Goal: Obtain resource: Download file/media

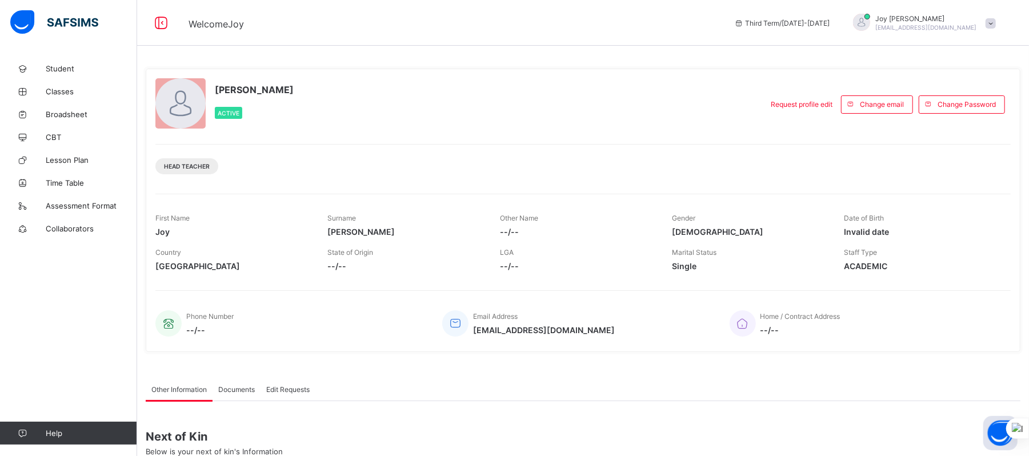
click at [720, 86] on div "[PERSON_NAME] Active" at bounding box center [455, 104] width 601 height 52
click at [54, 94] on span "Classes" at bounding box center [91, 91] width 91 height 9
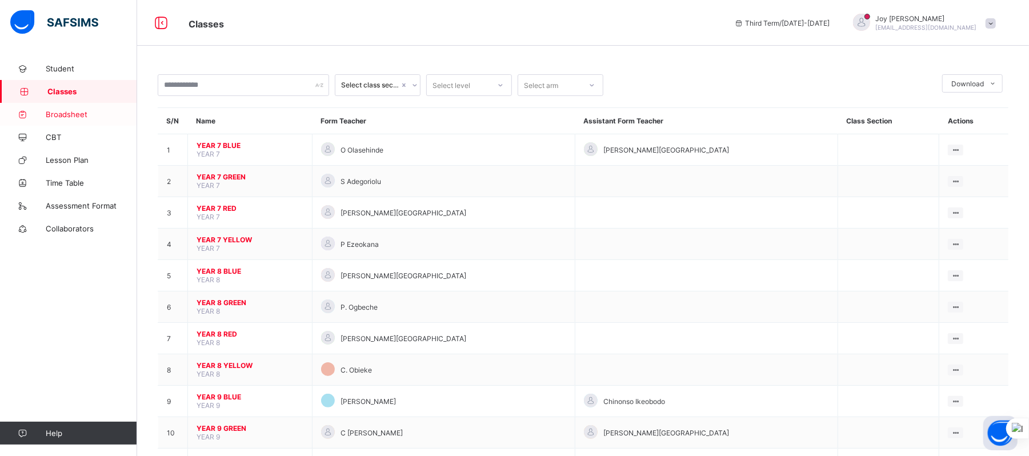
click at [67, 115] on span "Broadsheet" at bounding box center [91, 114] width 91 height 9
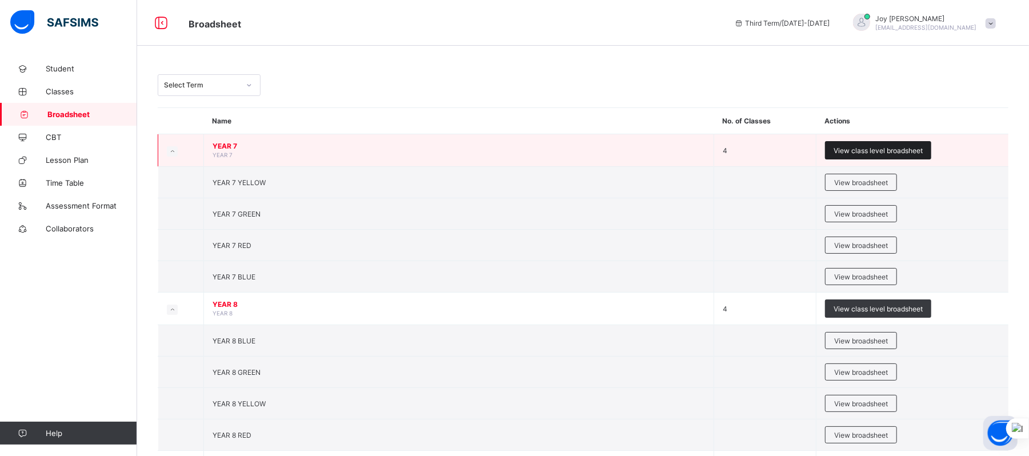
click at [856, 151] on span "View class level broadsheet" at bounding box center [877, 150] width 89 height 9
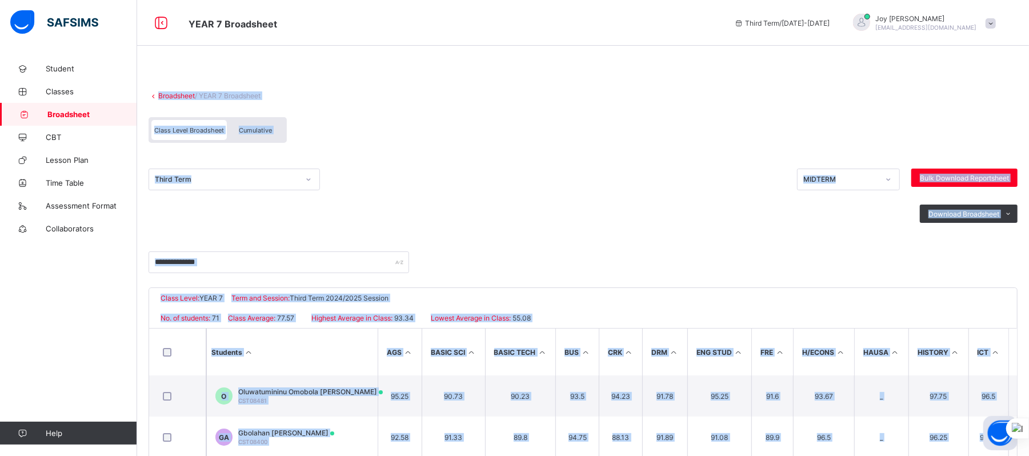
click at [681, 133] on div "Class Level Broadsheet Cumulative" at bounding box center [583, 132] width 869 height 43
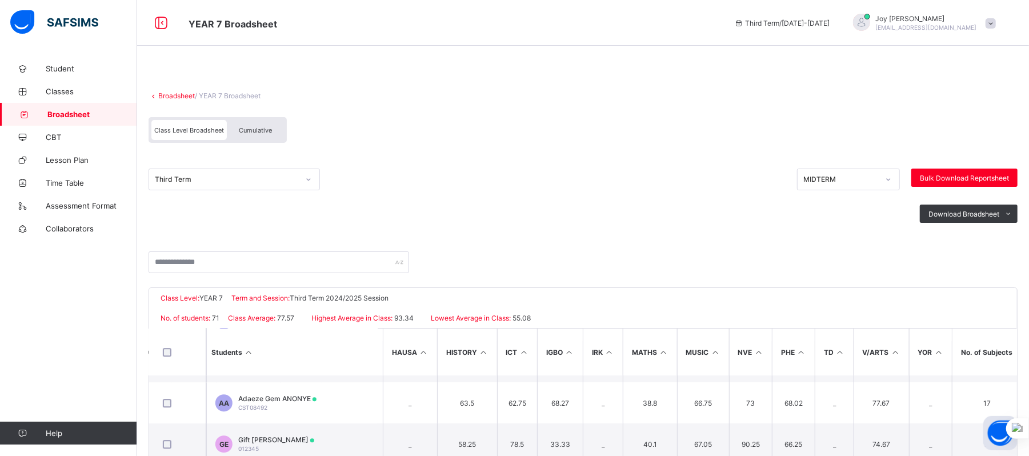
scroll to position [2583, 471]
click at [965, 211] on span "Download Broadsheet" at bounding box center [963, 214] width 71 height 9
click at [1013, 212] on icon at bounding box center [1008, 213] width 9 height 7
click at [1006, 256] on li "Excel sheet" at bounding box center [994, 256] width 46 height 18
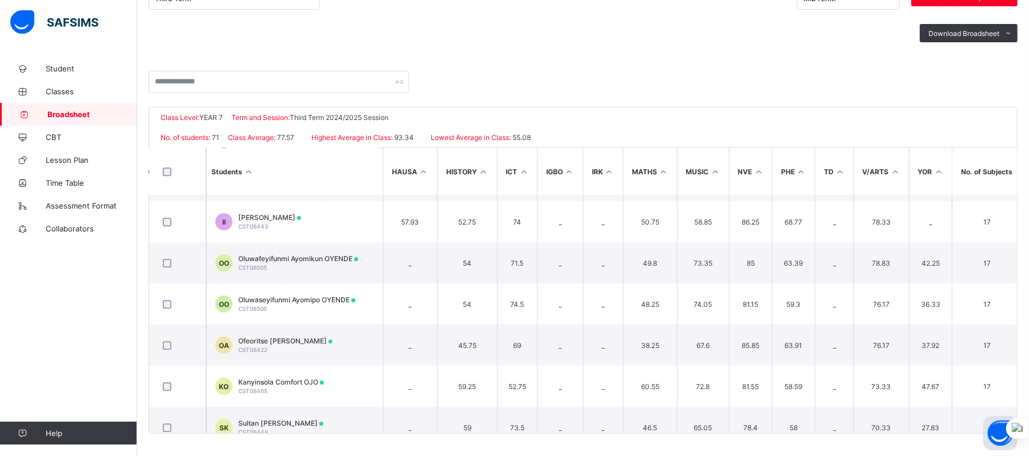
scroll to position [2686, 471]
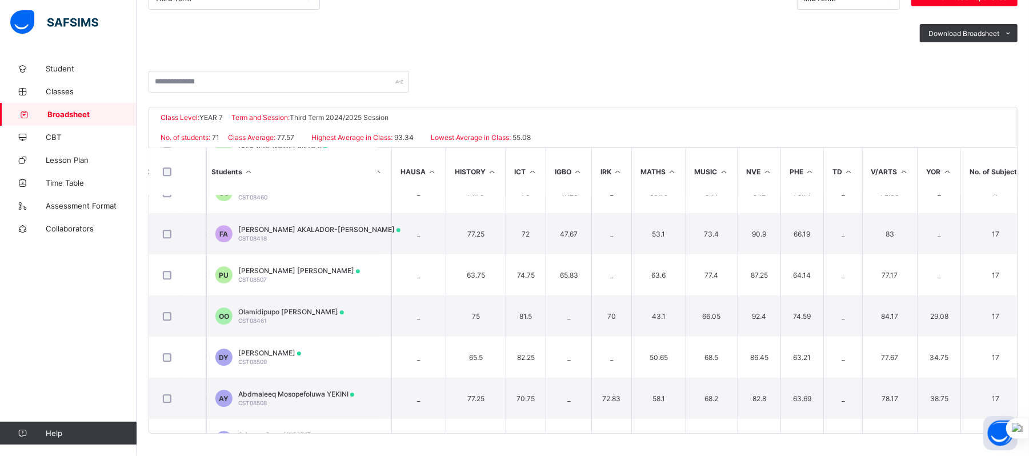
click at [524, 256] on td "74.75" at bounding box center [526, 274] width 41 height 41
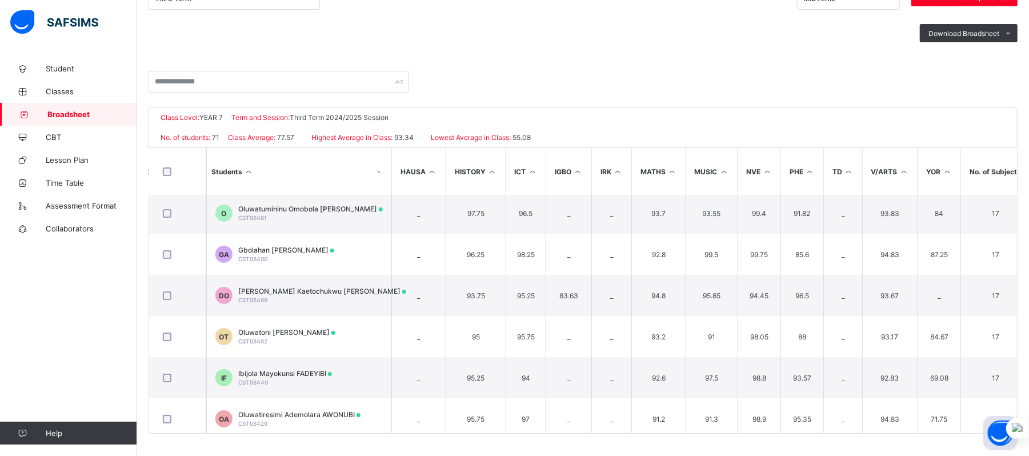
scroll to position [0, 463]
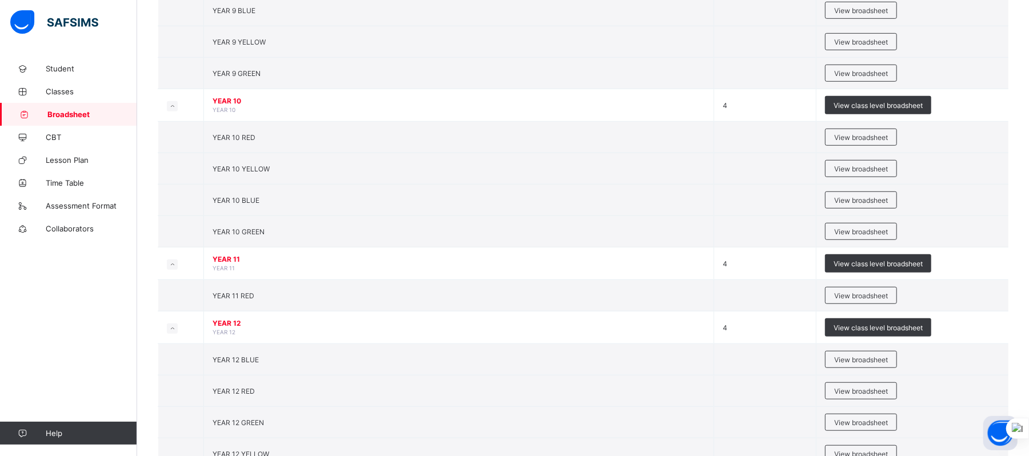
scroll to position [513, 0]
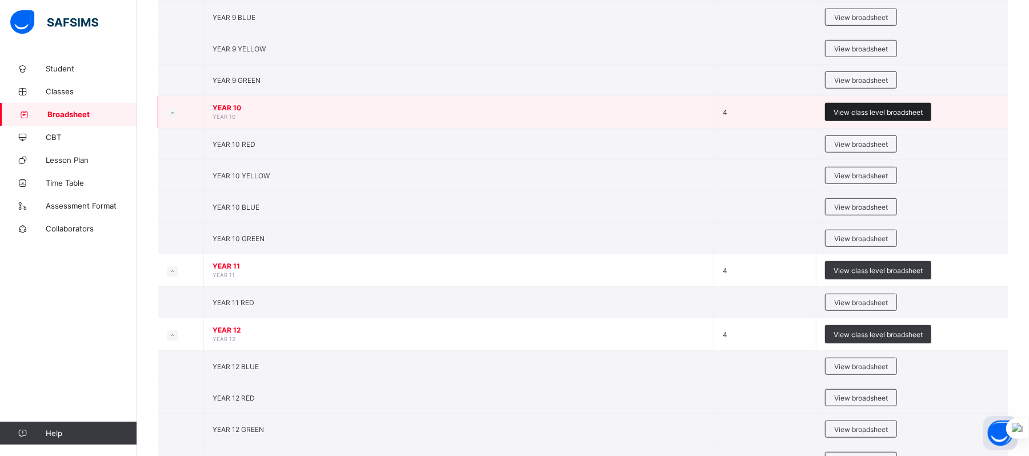
click at [899, 117] on span "View class level broadsheet" at bounding box center [877, 112] width 89 height 9
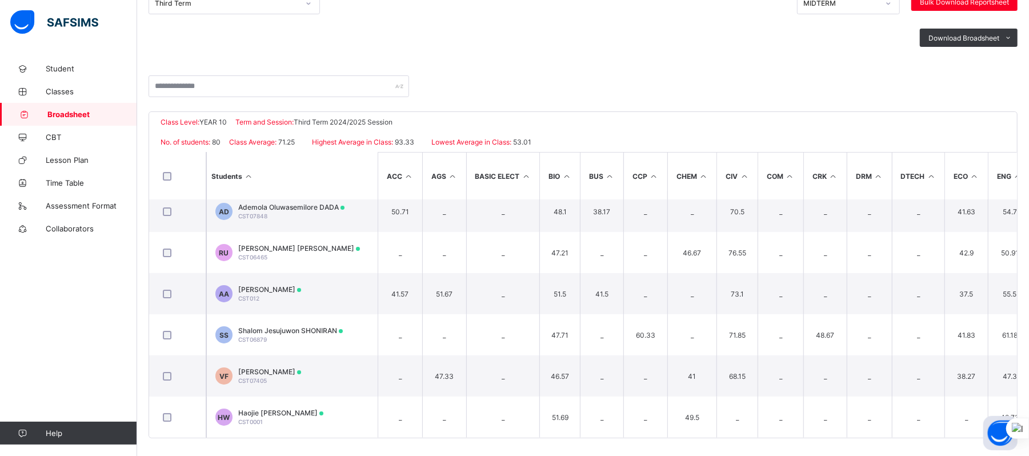
scroll to position [181, 0]
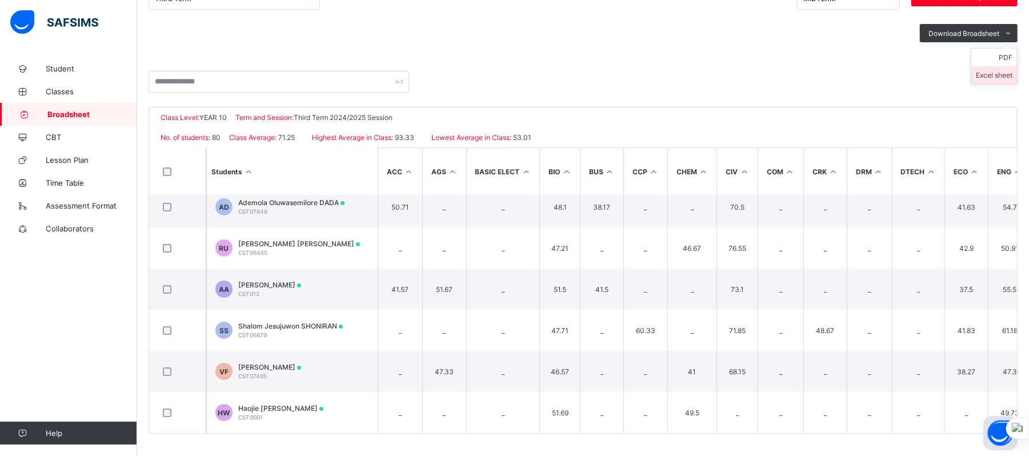
click at [1011, 75] on li "Excel sheet" at bounding box center [994, 75] width 46 height 18
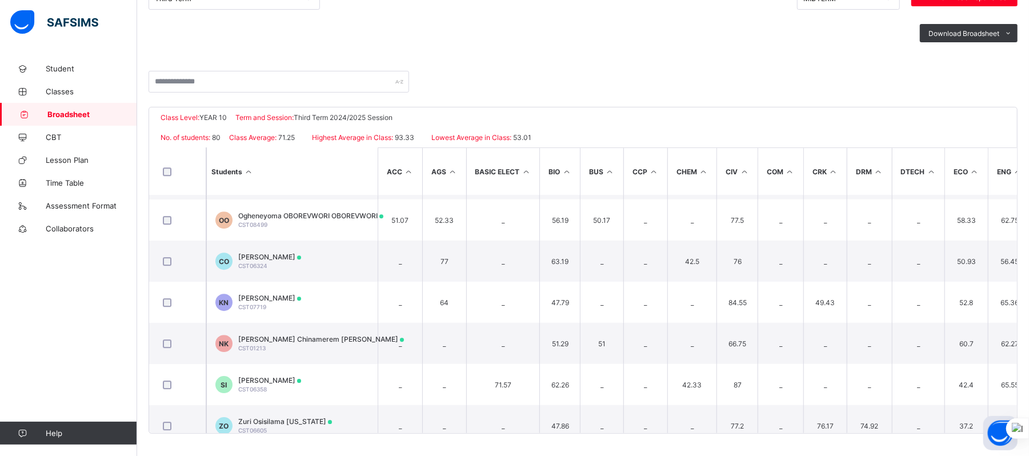
scroll to position [2497, 0]
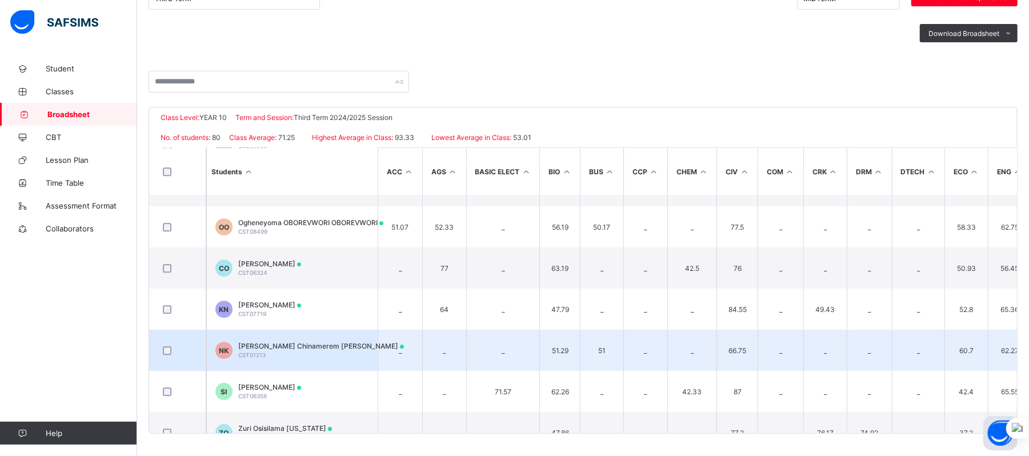
drag, startPoint x: 449, startPoint y: 360, endPoint x: 470, endPoint y: 347, distance: 24.1
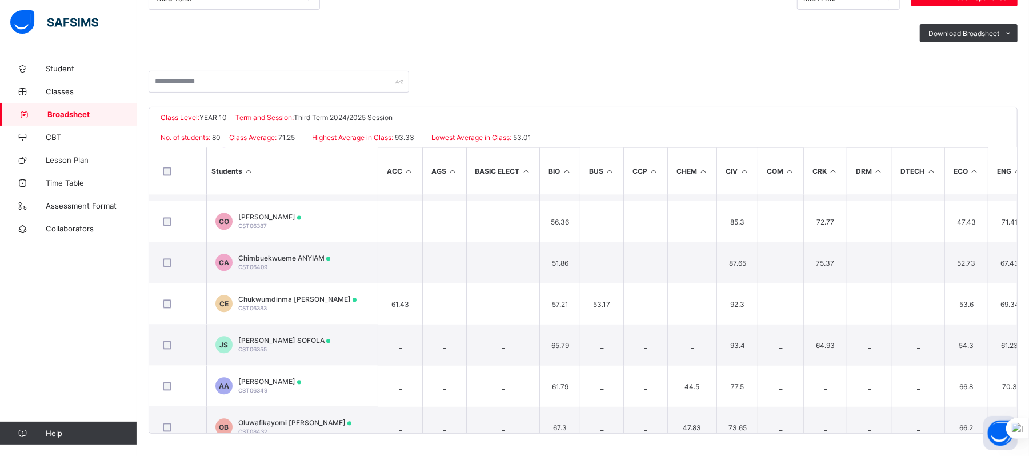
scroll to position [1844, 0]
click at [825, 65] on div "Third Term MIDTERM Bulk Download Reportsheet Download Broadsheet PDF Excel sheet" at bounding box center [583, 22] width 869 height 97
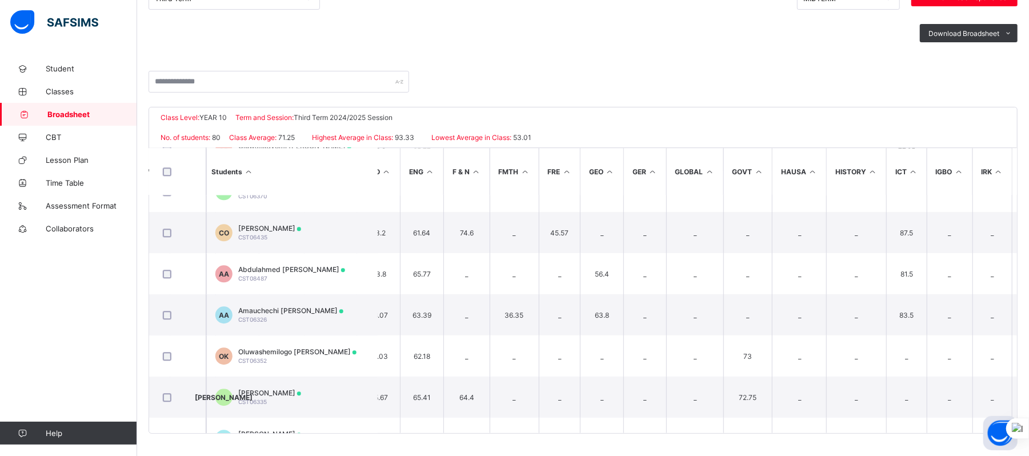
scroll to position [2122, 586]
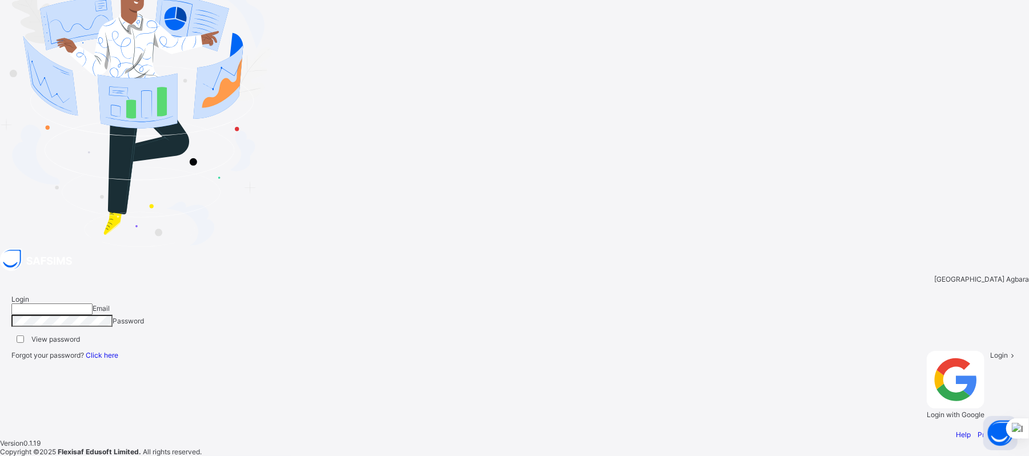
type input "**********"
